Goal: Transaction & Acquisition: Purchase product/service

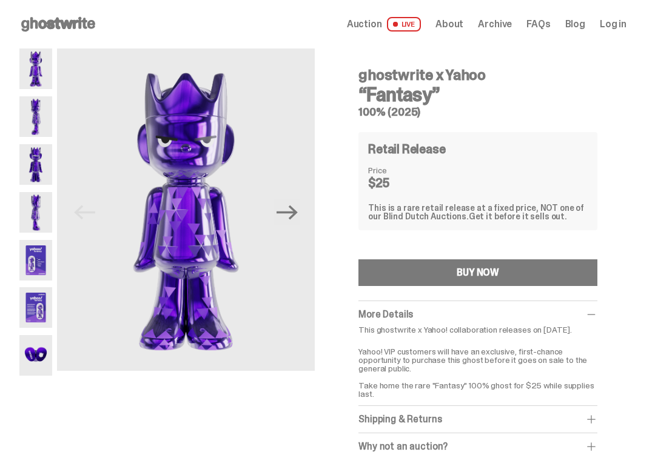
click at [291, 211] on icon "Next" at bounding box center [287, 212] width 21 height 21
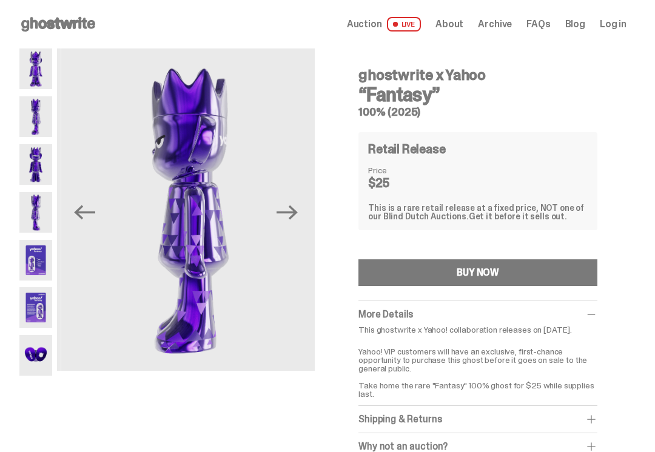
click at [288, 209] on icon "Next" at bounding box center [287, 212] width 21 height 21
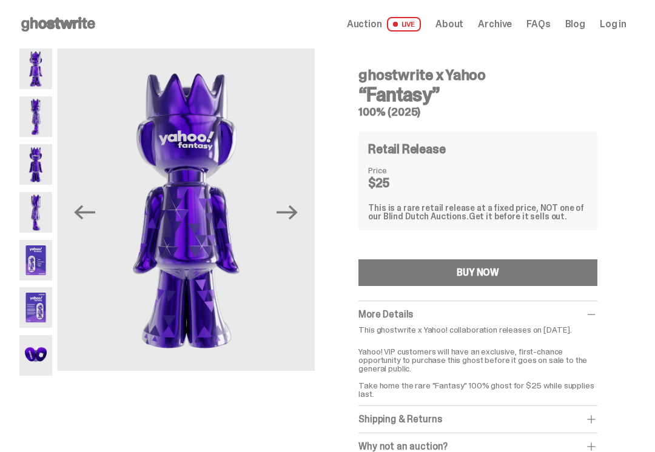
click at [34, 254] on img at bounding box center [35, 260] width 33 height 41
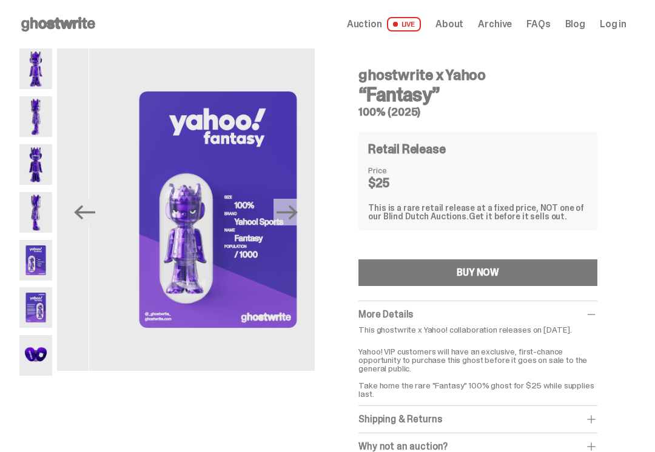
click at [37, 306] on img at bounding box center [35, 308] width 33 height 41
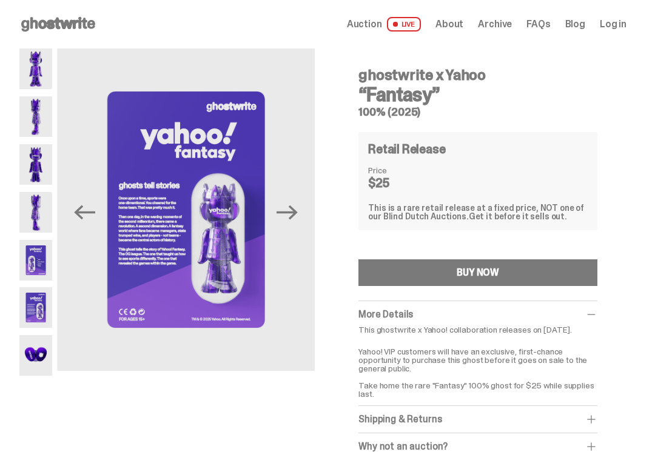
click at [533, 267] on button "BUY NOW" at bounding box center [477, 273] width 239 height 27
